Goal: Transaction & Acquisition: Subscribe to service/newsletter

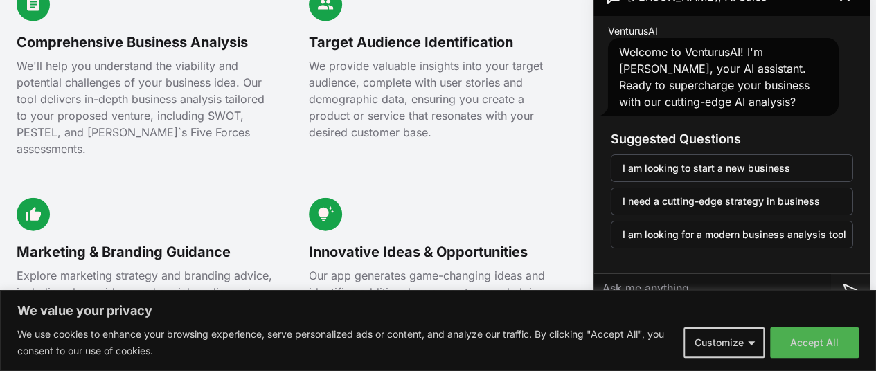
scroll to position [1537, 0]
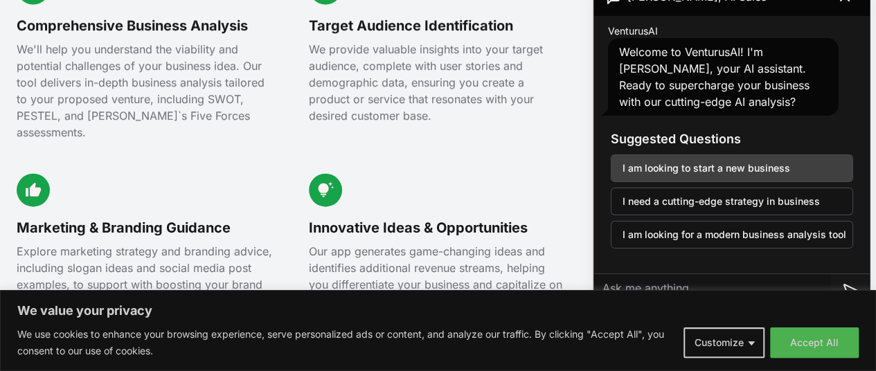
click at [713, 161] on button "I am looking to start a new business" at bounding box center [731, 168] width 242 height 28
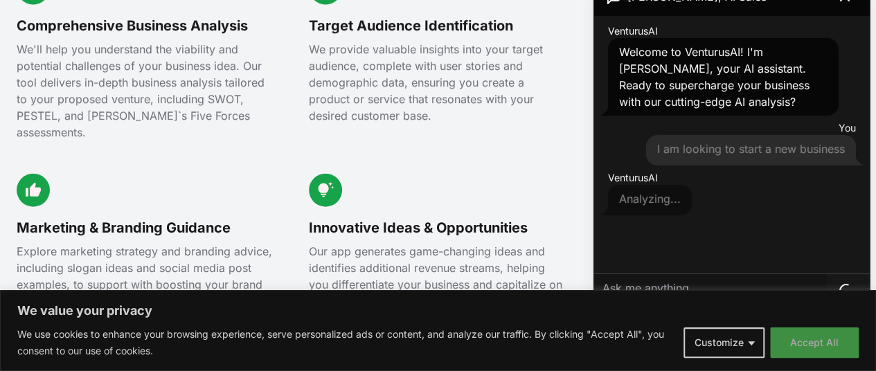
click at [818, 344] on button "Accept All" at bounding box center [814, 342] width 89 height 30
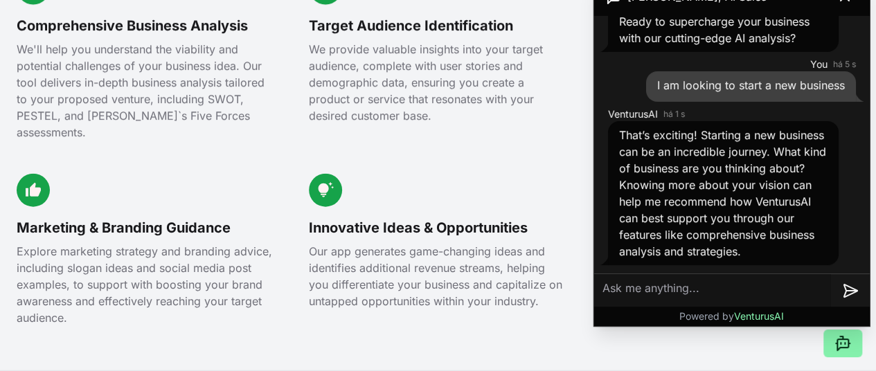
scroll to position [80, 0]
click at [676, 289] on textarea at bounding box center [712, 290] width 237 height 33
type textarea "digital marketing and comms"
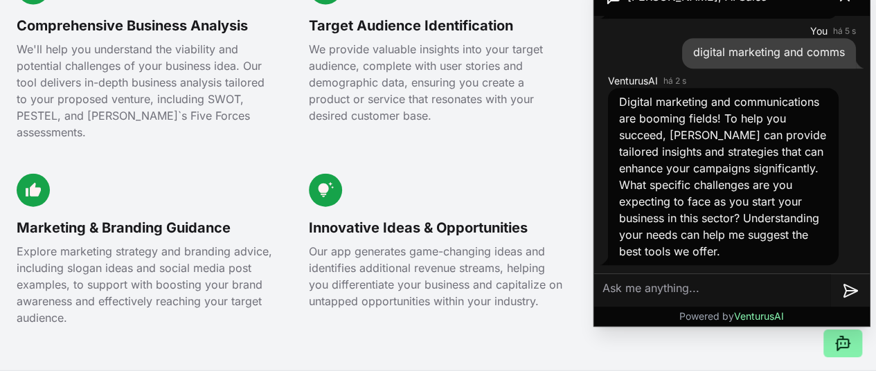
scroll to position [343, 0]
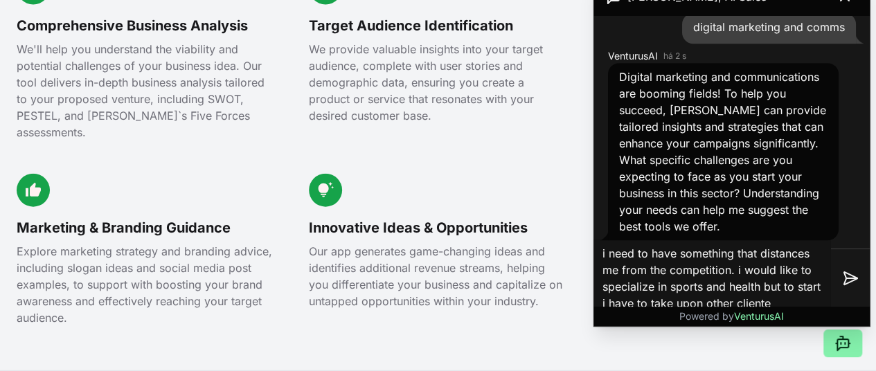
type textarea "i need to have something that distances me from the competition. i would like t…"
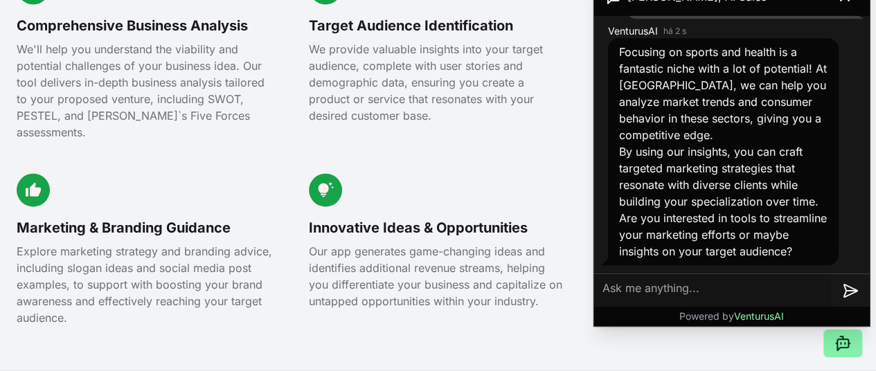
scroll to position [719, 0]
type textarea "yes"
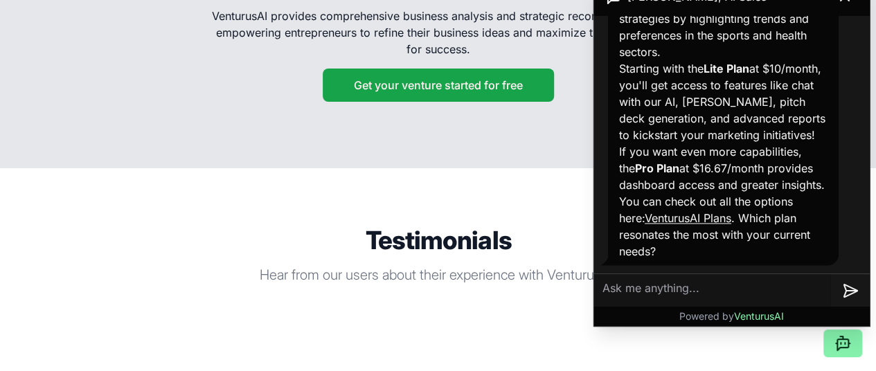
scroll to position [2496, 0]
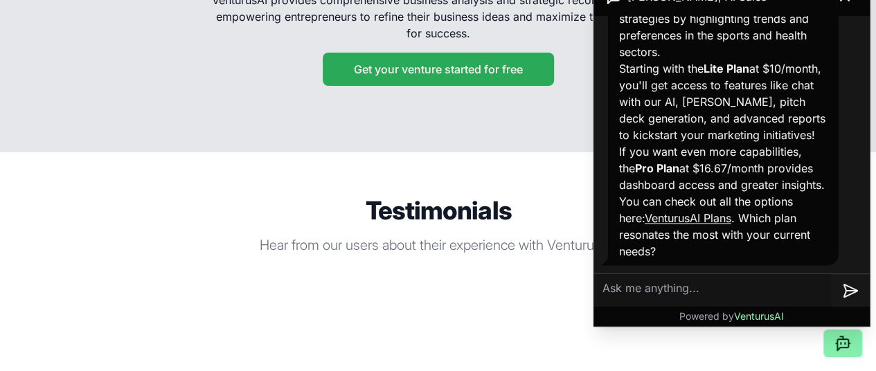
click at [411, 86] on button "Get your venture started for free" at bounding box center [438, 69] width 231 height 33
